Goal: Obtain resource: Download file/media

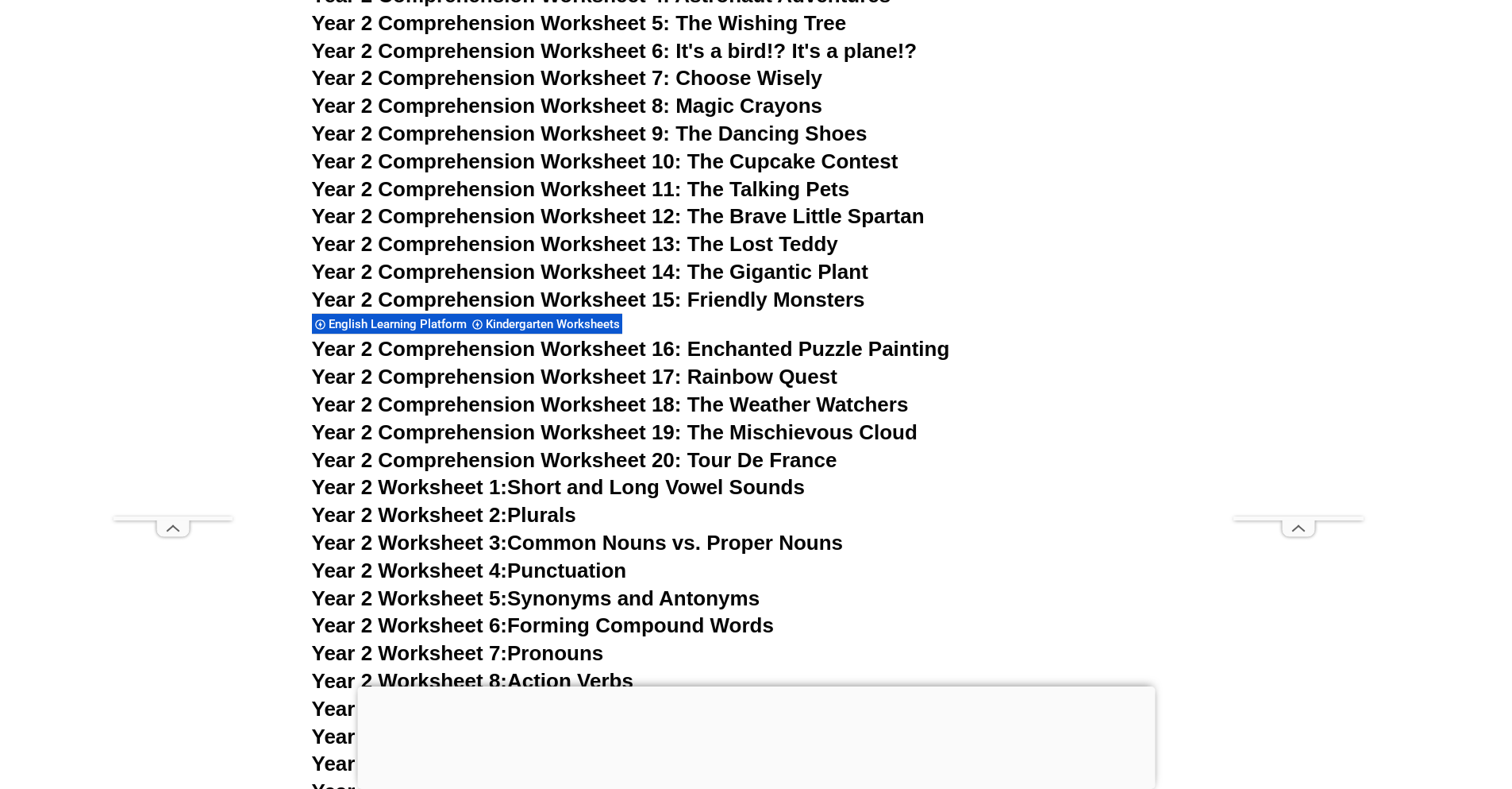
scroll to position [4116, 0]
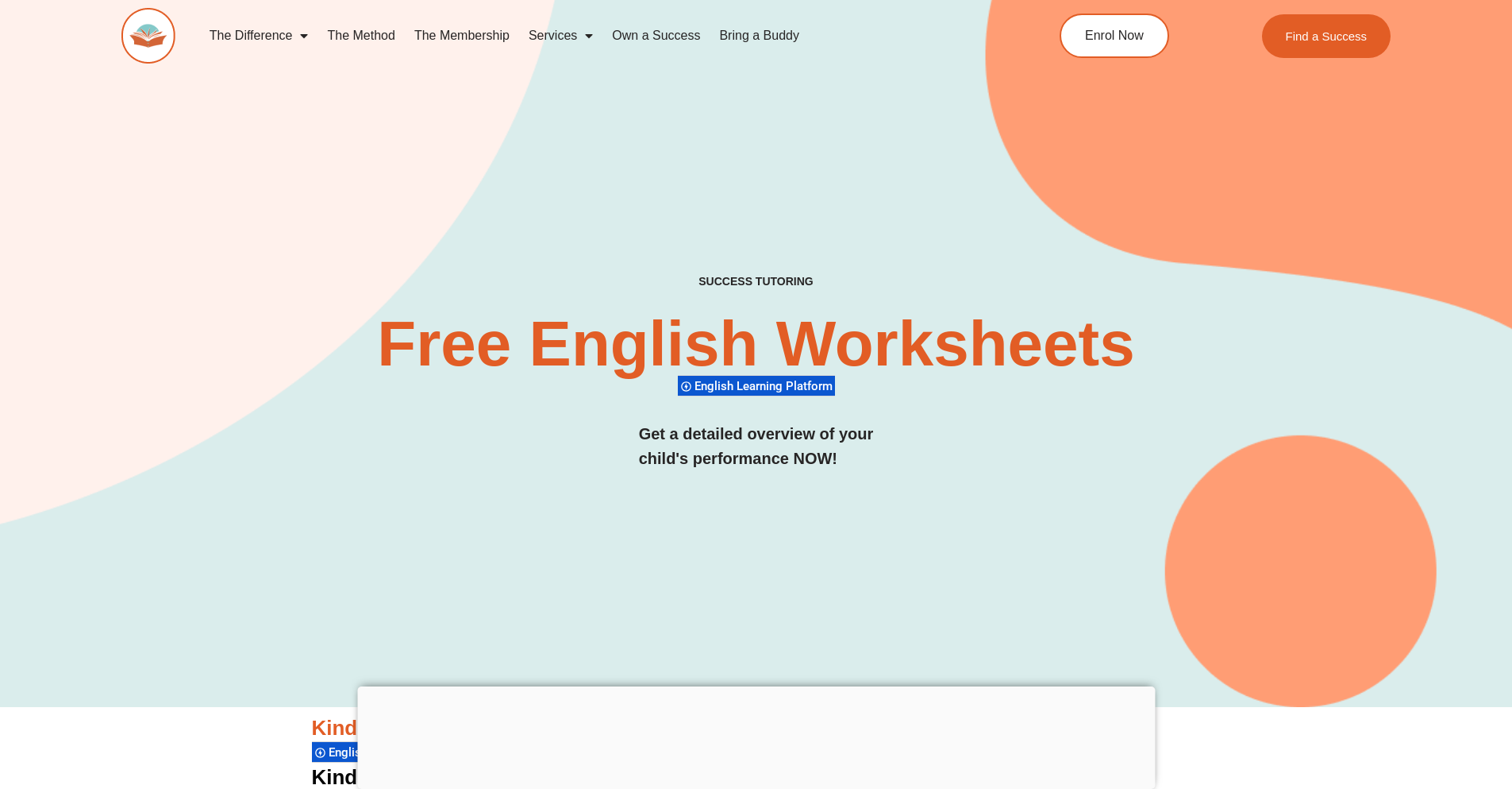
click at [373, 459] on div "SUCCESS TUTORING​ Free English Worksheets​ English Learning Platform Get a deta…" at bounding box center [756, 388] width 1270 height 228
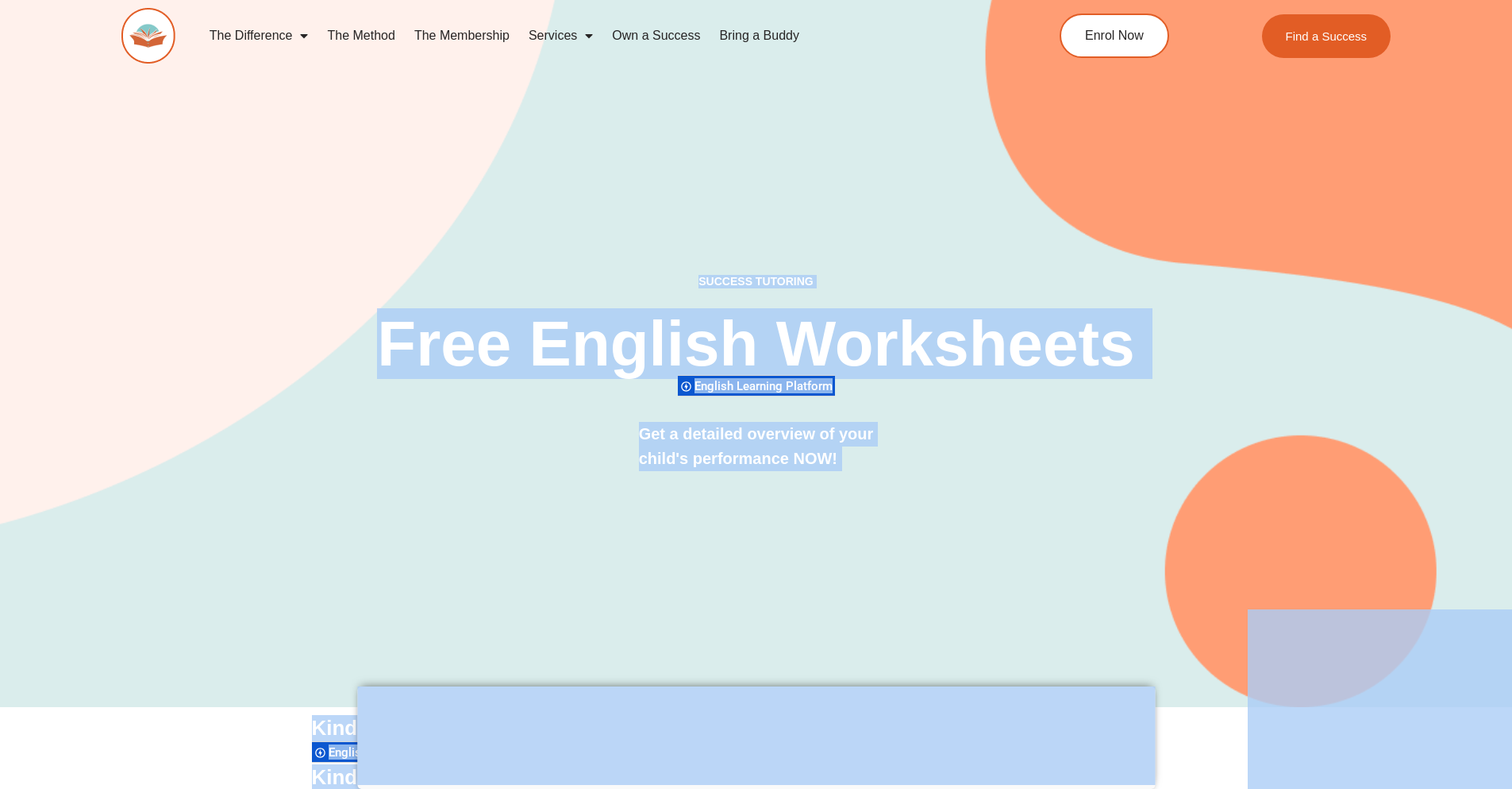
drag, startPoint x: 1209, startPoint y: 578, endPoint x: 532, endPoint y: 218, distance: 766.8
click at [516, 190] on div "SUCCESS TUTORING​ Free English Worksheets​ English Learning Platform Get a deta…" at bounding box center [756, 327] width 1270 height 759
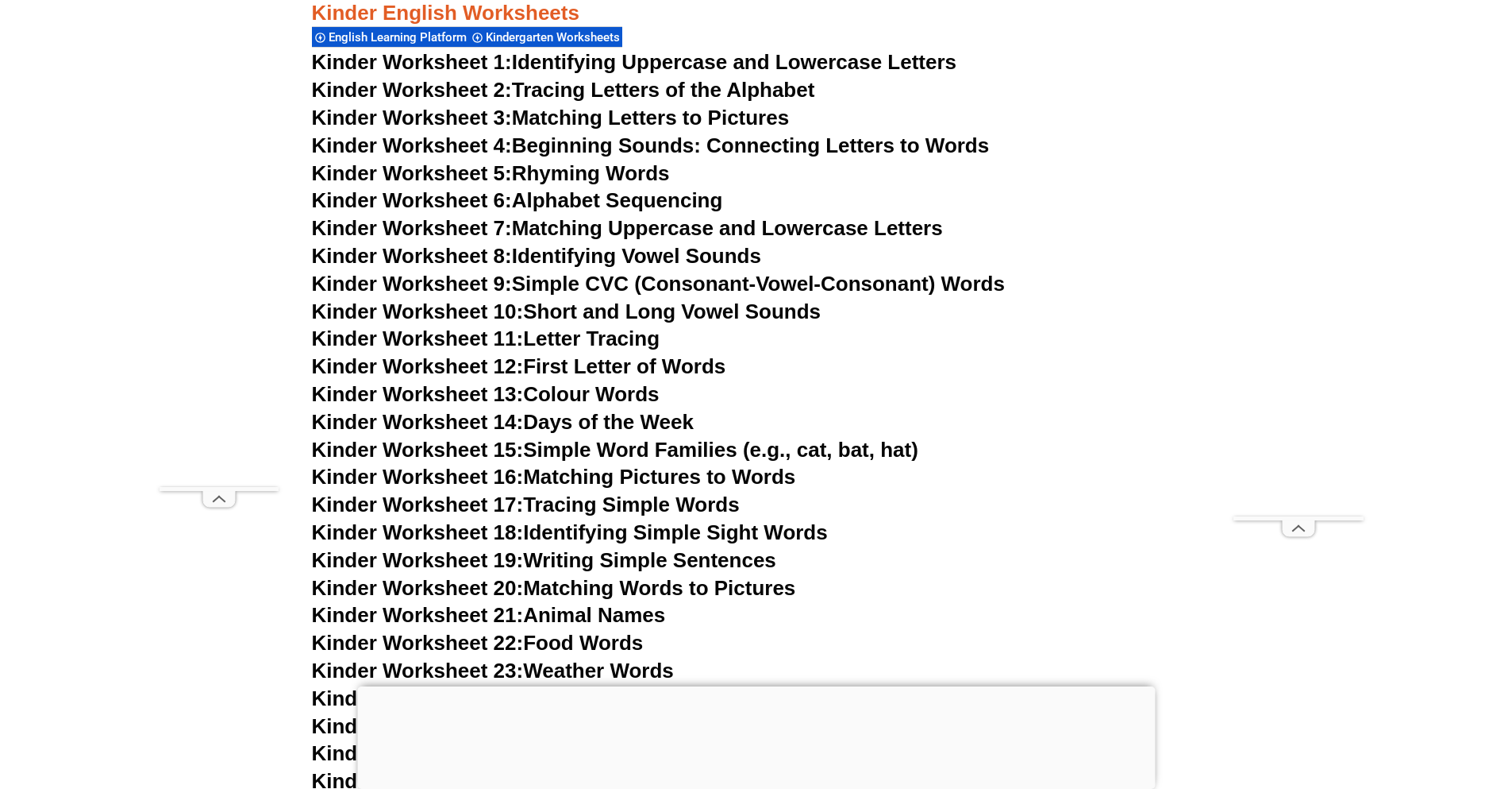
scroll to position [741, 0]
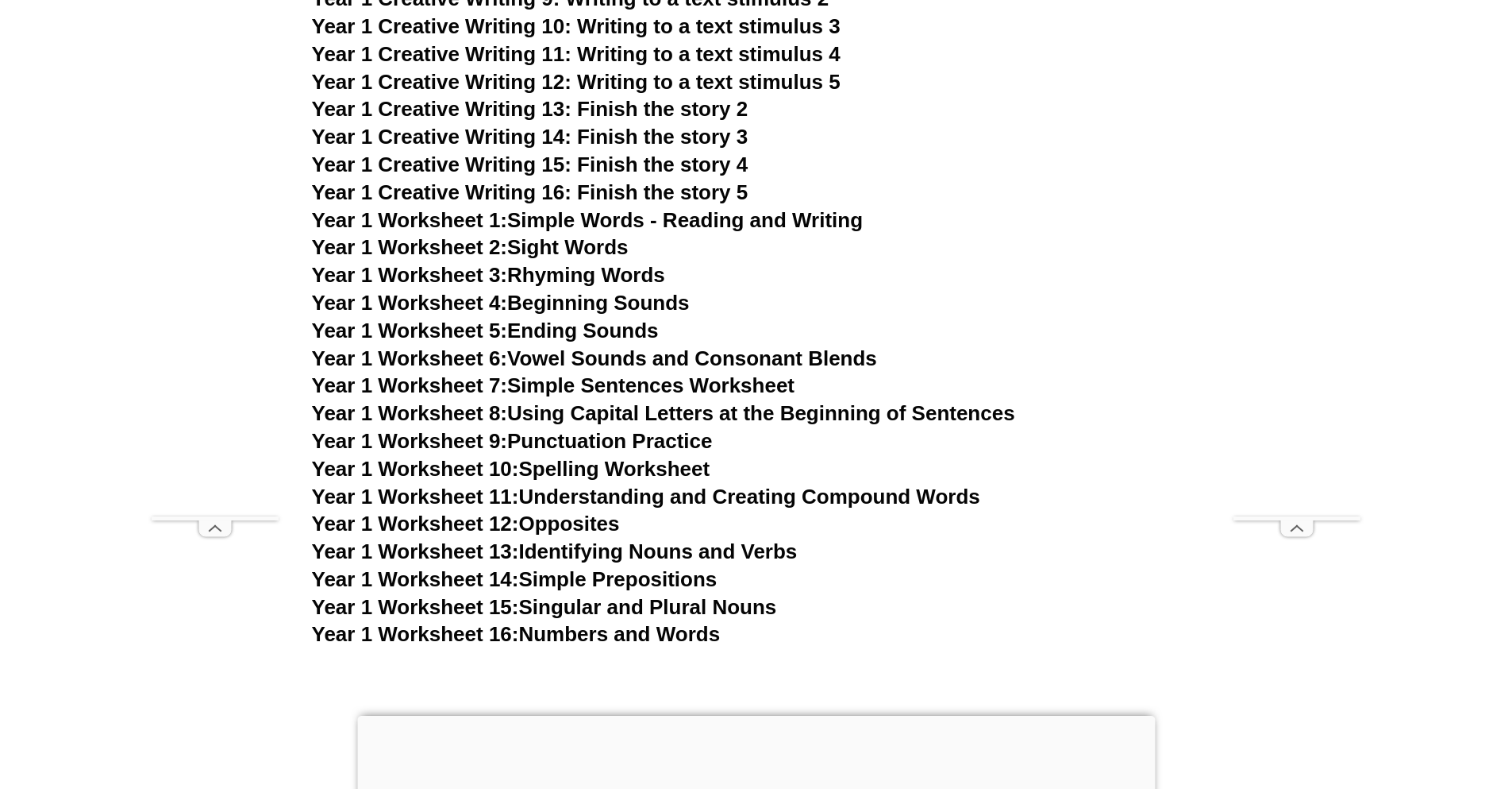
scroll to position [3357, 0]
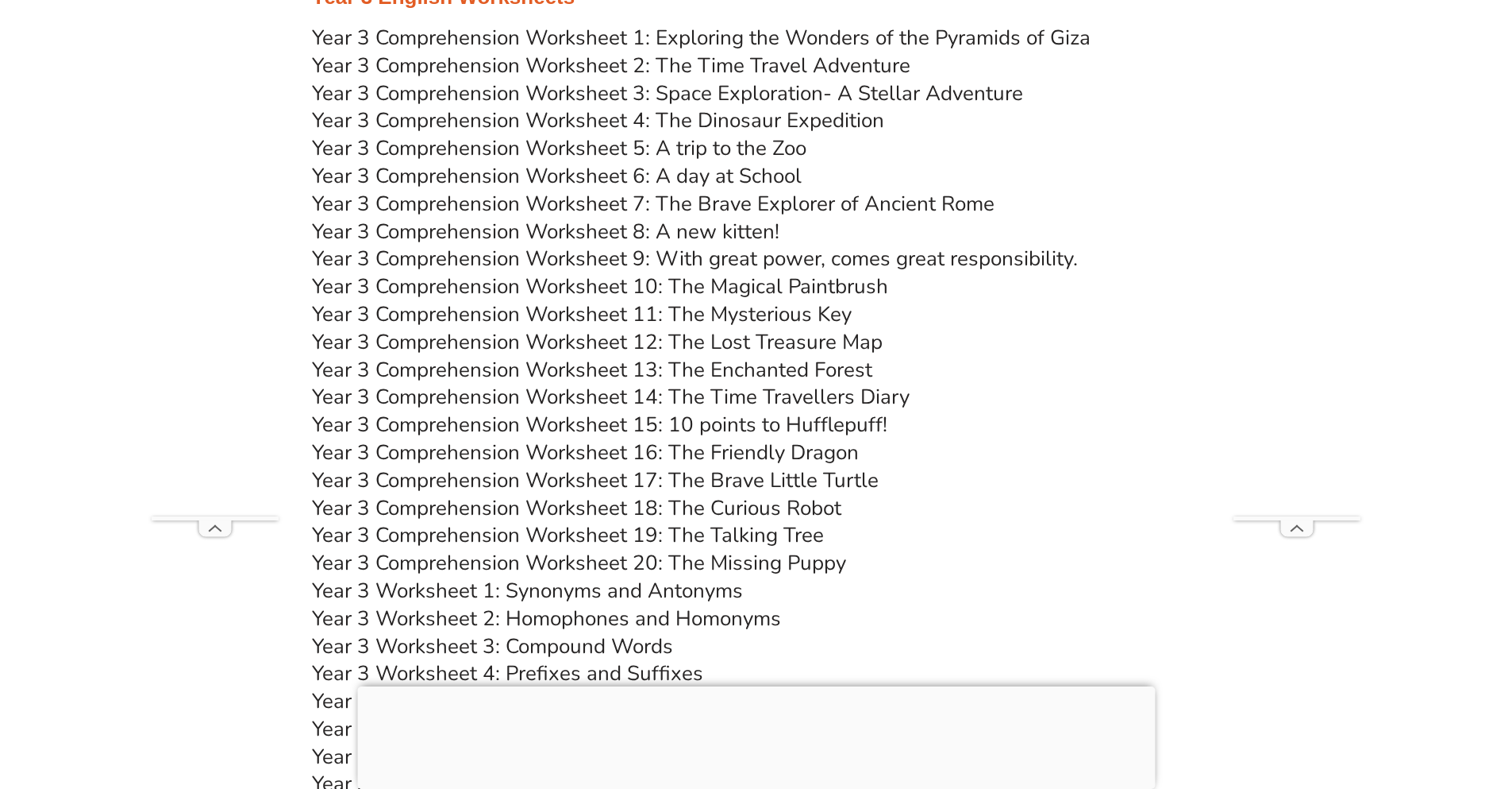
scroll to position [5492, 0]
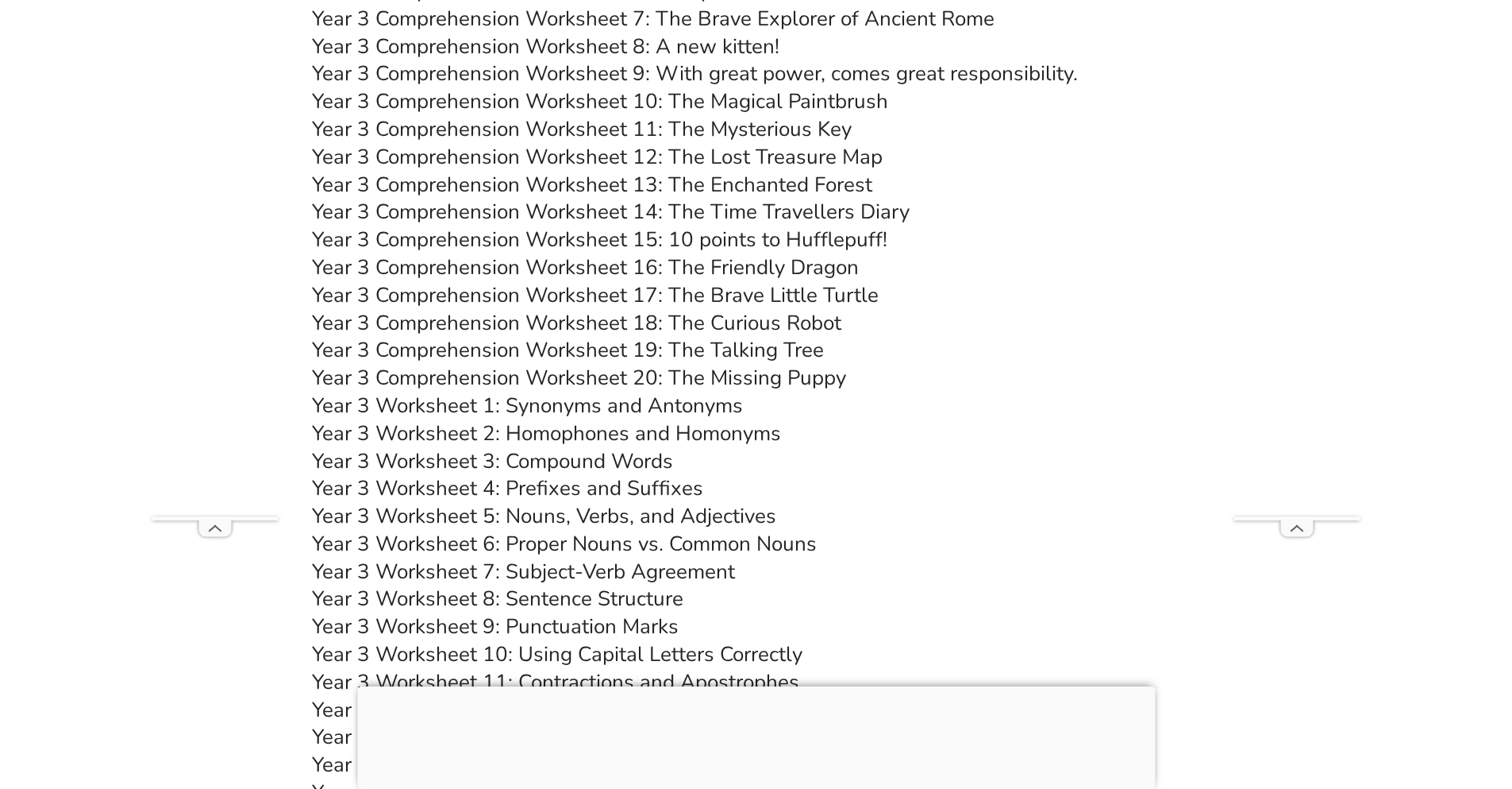
click at [459, 380] on link "Year 3 Comprehension Worksheet 20: The Missing Puppy" at bounding box center [578, 377] width 534 height 27
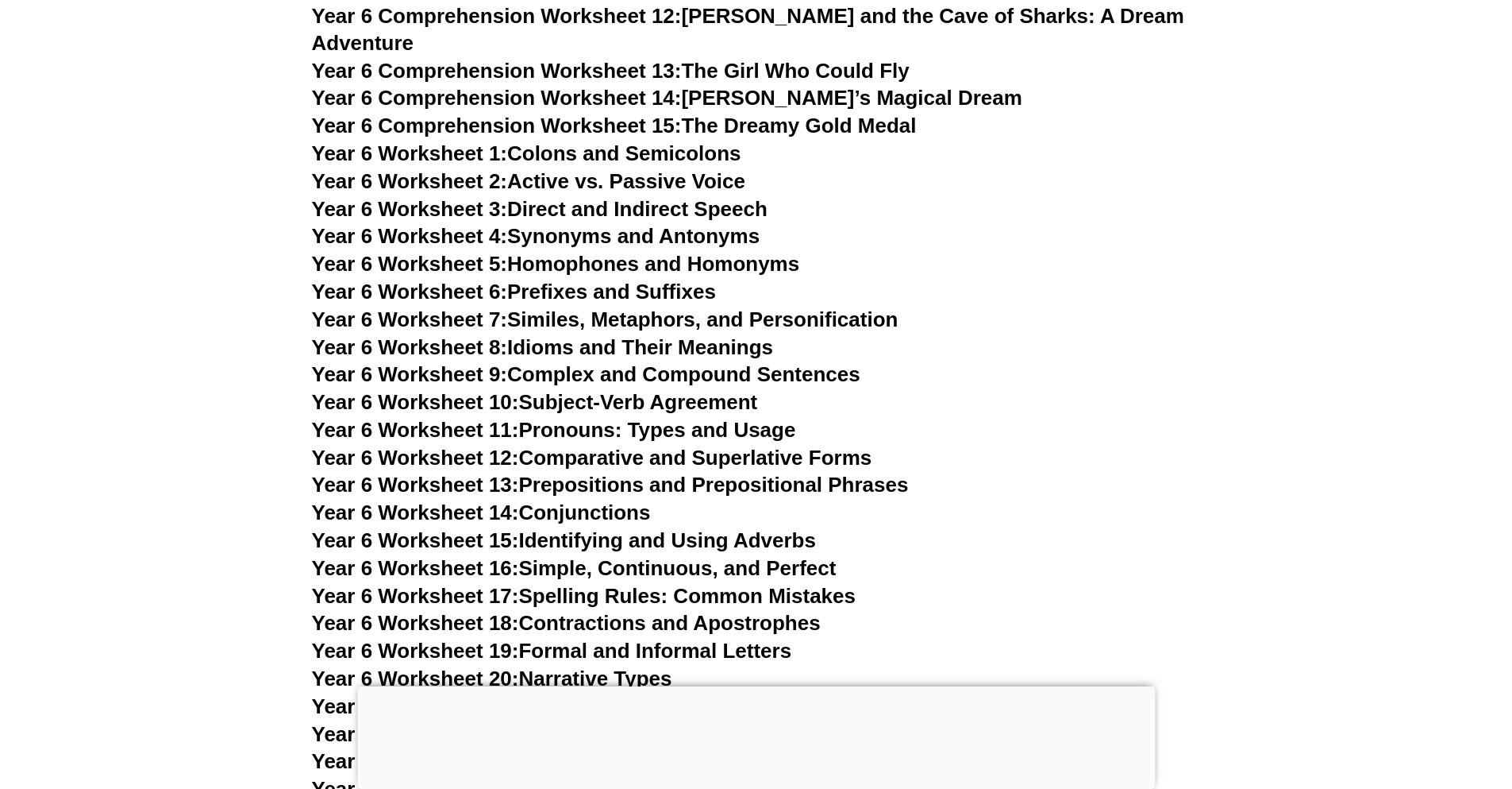
scroll to position [3638, 0]
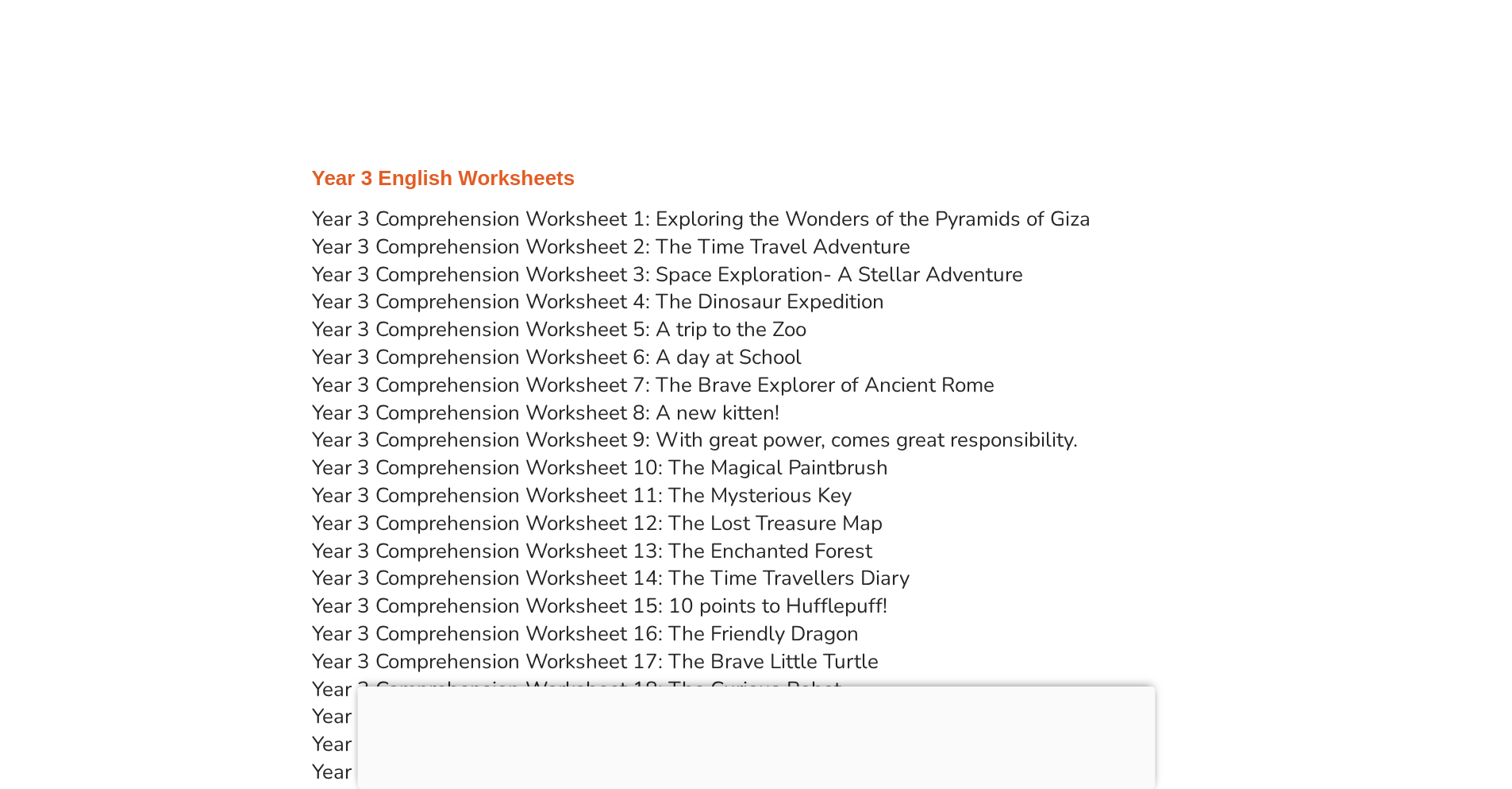
scroll to position [5329, 0]
